Goal: Task Accomplishment & Management: Manage account settings

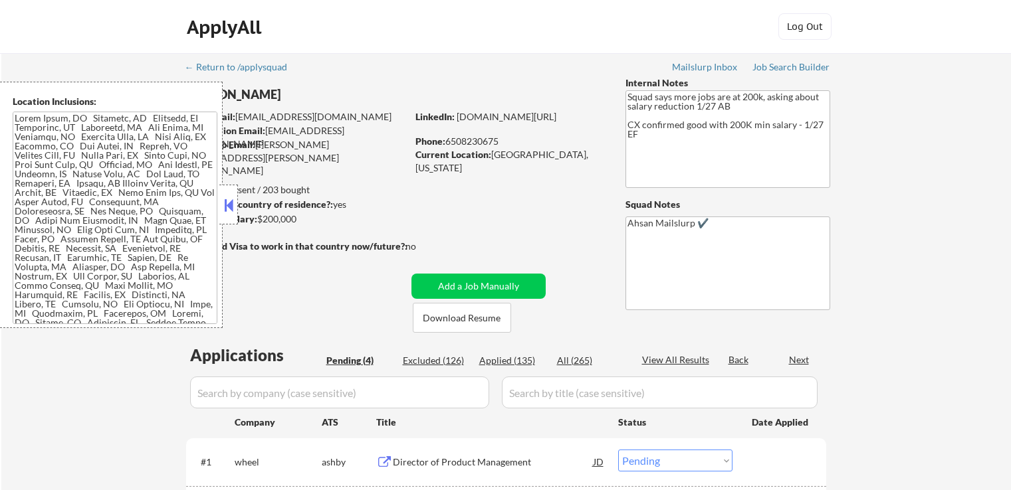
select select ""pending""
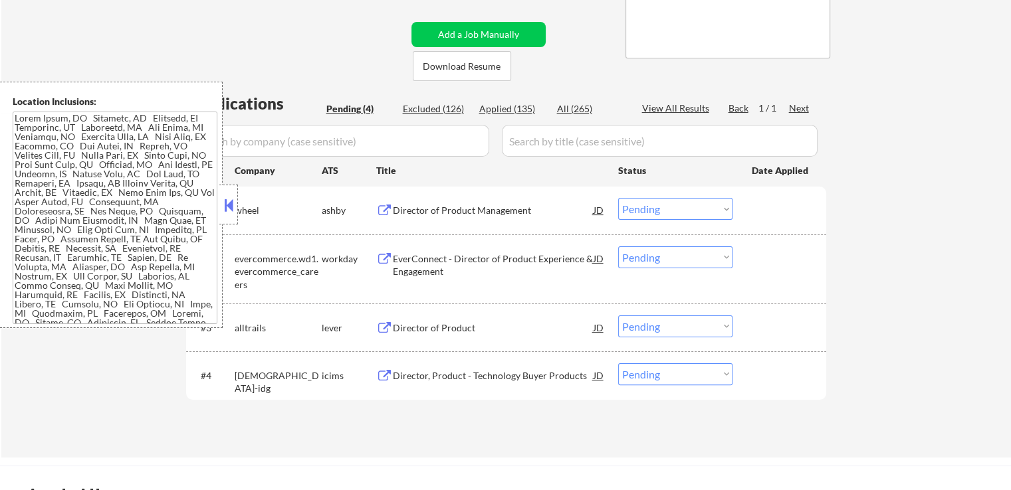
scroll to position [266, 0]
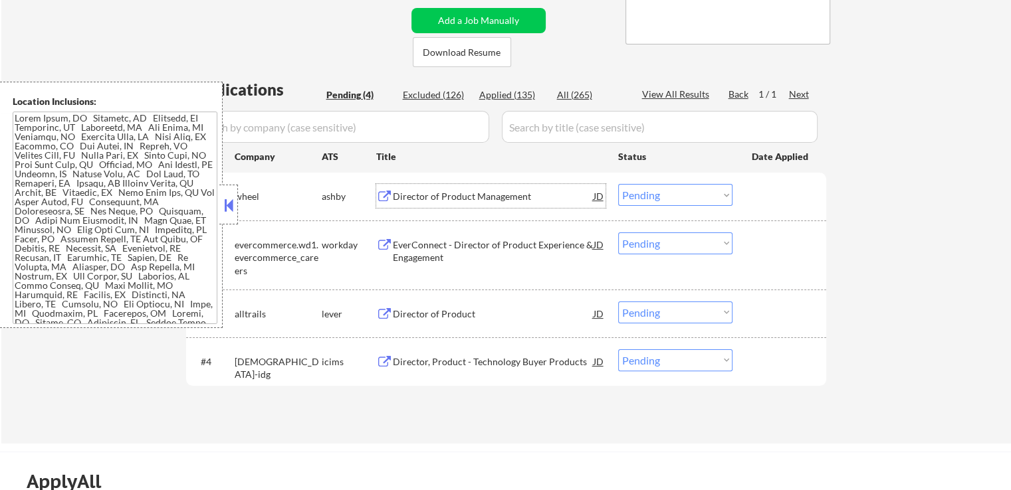
click at [428, 201] on div "Director of Product Management" at bounding box center [493, 196] width 201 height 13
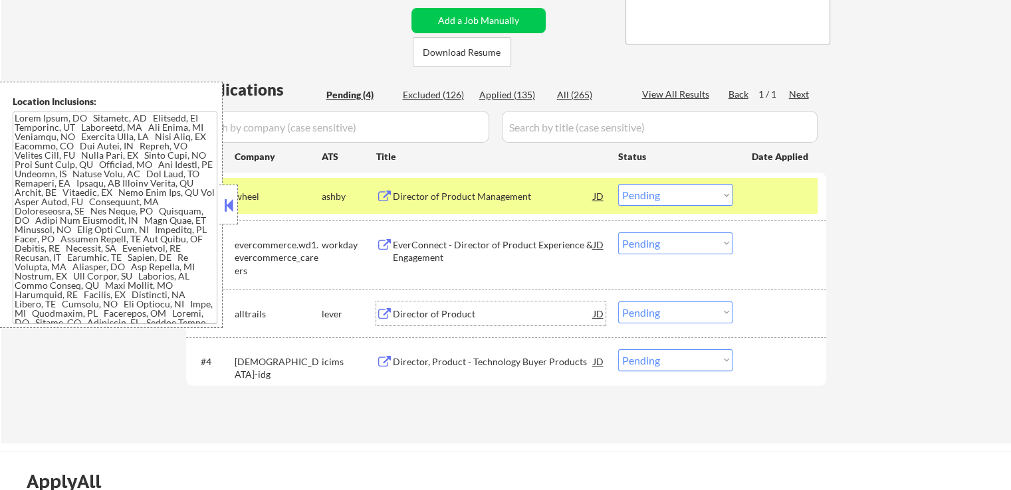
click at [415, 309] on div "Director of Product" at bounding box center [493, 314] width 201 height 13
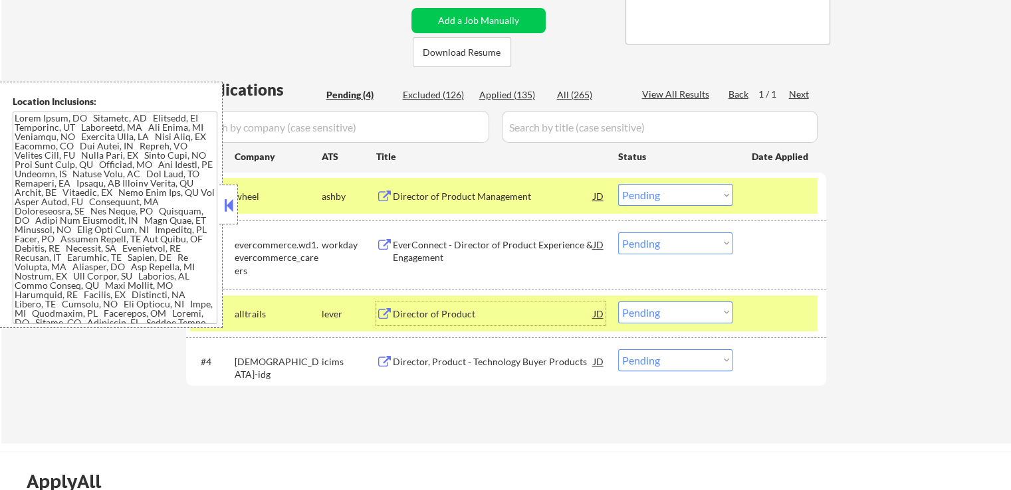
click at [433, 244] on div "EverConnect - Director of Product Experience & Engagement" at bounding box center [493, 252] width 201 height 26
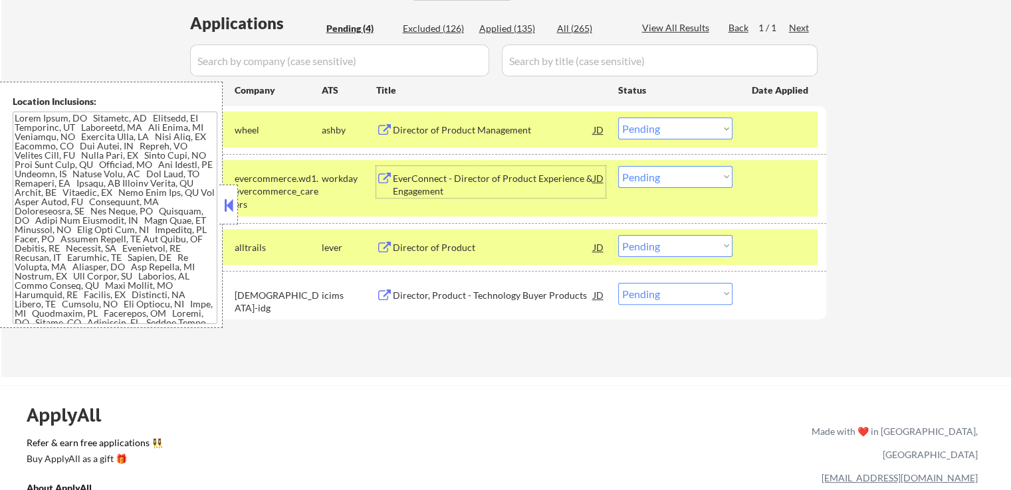
scroll to position [399, 0]
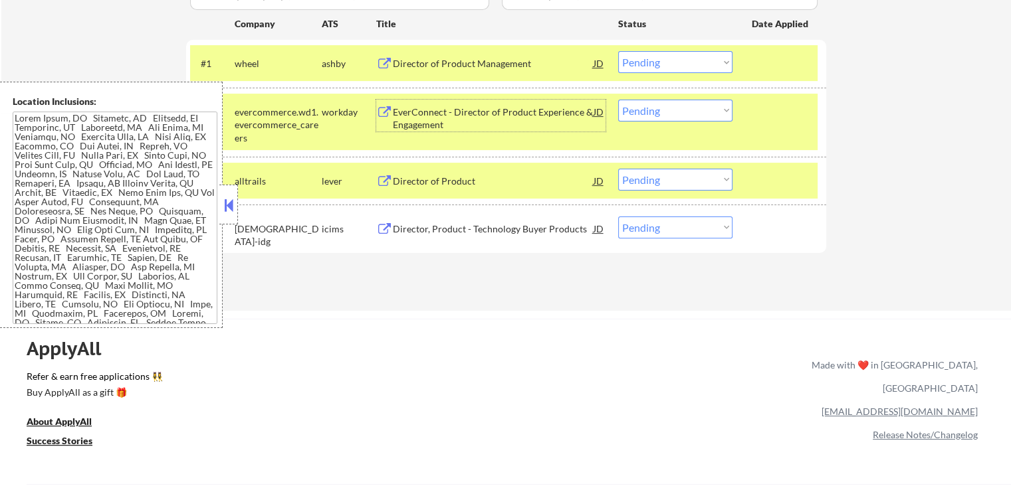
click at [659, 62] on select "Choose an option... Pending Applied Excluded (Questions) Excluded (Expired) Exc…" at bounding box center [675, 62] width 114 height 22
click at [618, 51] on select "Choose an option... Pending Applied Excluded (Questions) Excluded (Expired) Exc…" at bounding box center [675, 62] width 114 height 22
select select ""pending""
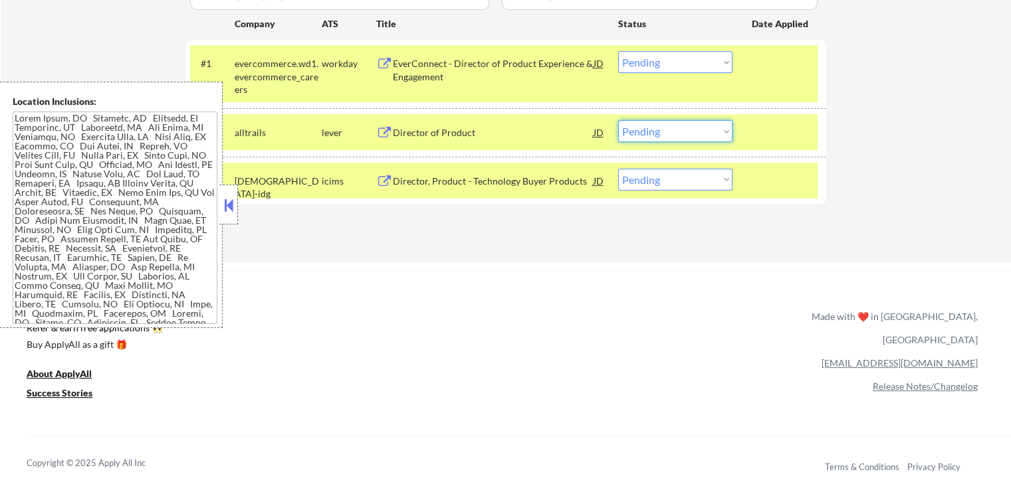
click at [622, 130] on select "Choose an option... Pending Applied Excluded (Questions) Excluded (Expired) Exc…" at bounding box center [675, 131] width 114 height 22
click at [618, 120] on select "Choose an option... Pending Applied Excluded (Questions) Excluded (Expired) Exc…" at bounding box center [675, 131] width 114 height 22
click at [428, 70] on div "EverConnect - Director of Product Experience & Engagement" at bounding box center [493, 70] width 201 height 26
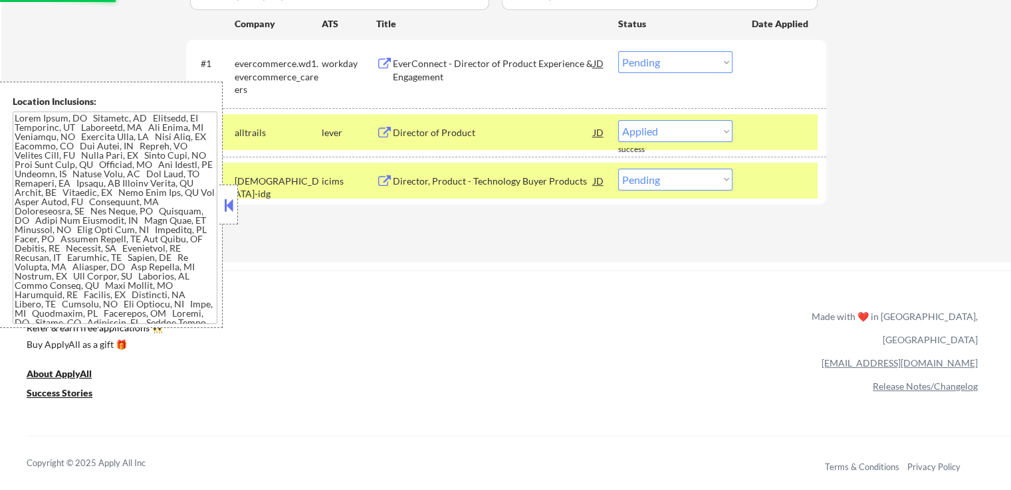
select select ""pending""
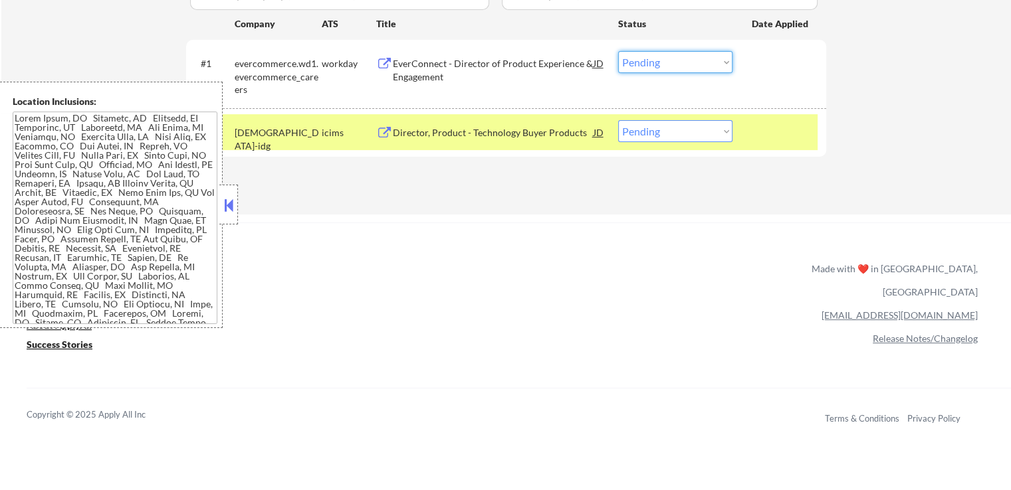
click at [683, 62] on select "Choose an option... Pending Applied Excluded (Questions) Excluded (Expired) Exc…" at bounding box center [675, 62] width 114 height 22
click at [618, 51] on select "Choose an option... Pending Applied Excluded (Questions) Excluded (Expired) Exc…" at bounding box center [675, 62] width 114 height 22
click at [496, 139] on div "Director, Product - Technology Buyer Products" at bounding box center [493, 132] width 201 height 13
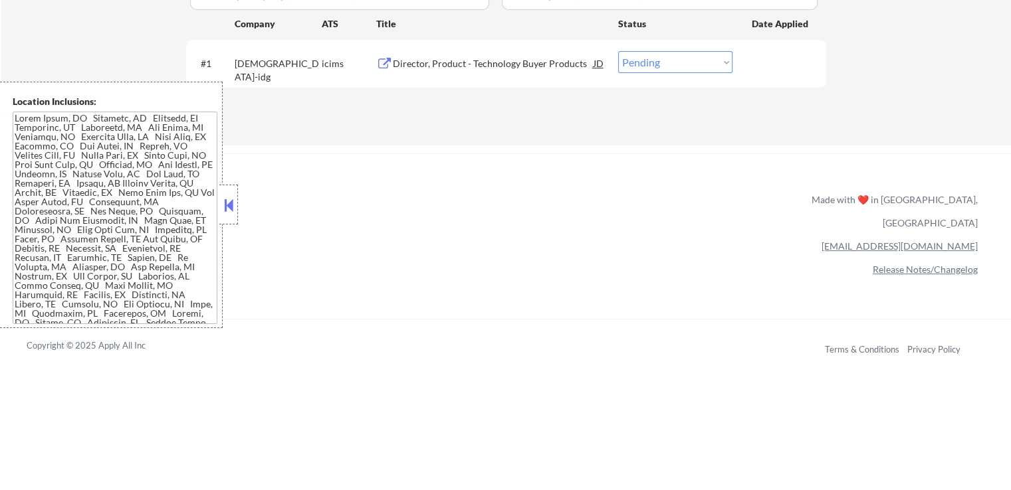
drag, startPoint x: 642, startPoint y: 64, endPoint x: 648, endPoint y: 70, distance: 8.5
click at [642, 64] on select "Choose an option... Pending Applied Excluded (Questions) Excluded (Expired) Exc…" at bounding box center [675, 62] width 114 height 22
select select ""excluded__location_""
click at [618, 51] on select "Choose an option... Pending Applied Excluded (Questions) Excluded (Expired) Exc…" at bounding box center [675, 62] width 114 height 22
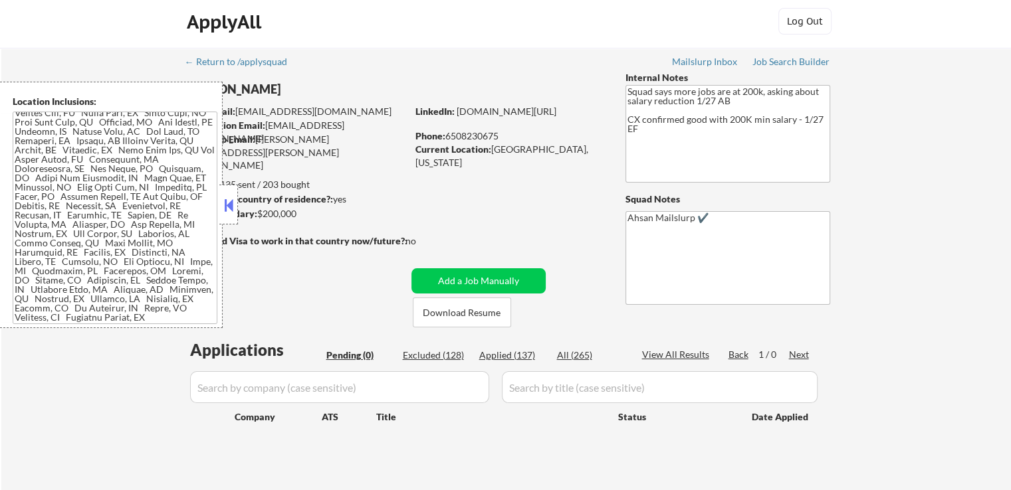
scroll to position [0, 0]
